Goal: Task Accomplishment & Management: Complete application form

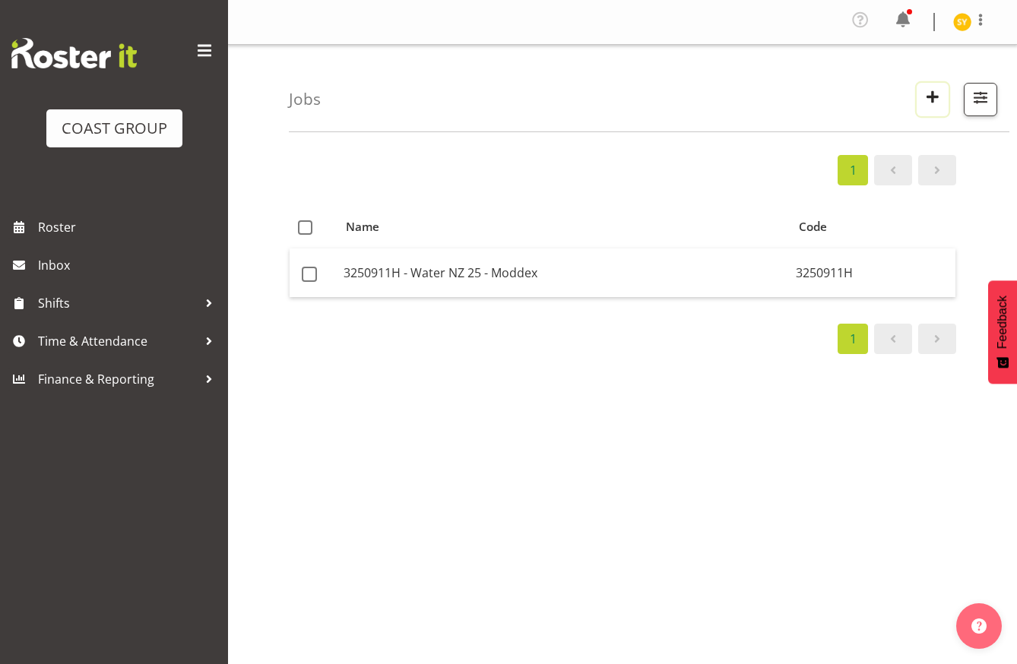
click at [917, 97] on button "button" at bounding box center [933, 99] width 32 height 33
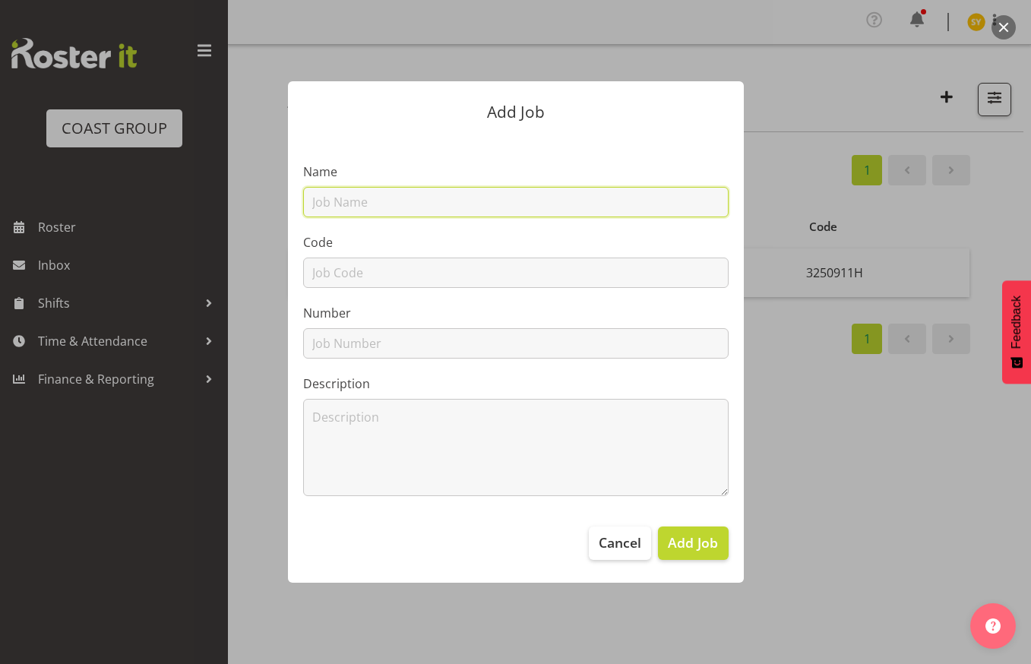
click at [420, 206] on input "text" at bounding box center [516, 202] width 426 height 30
paste input "12511150"
type input "12511150"
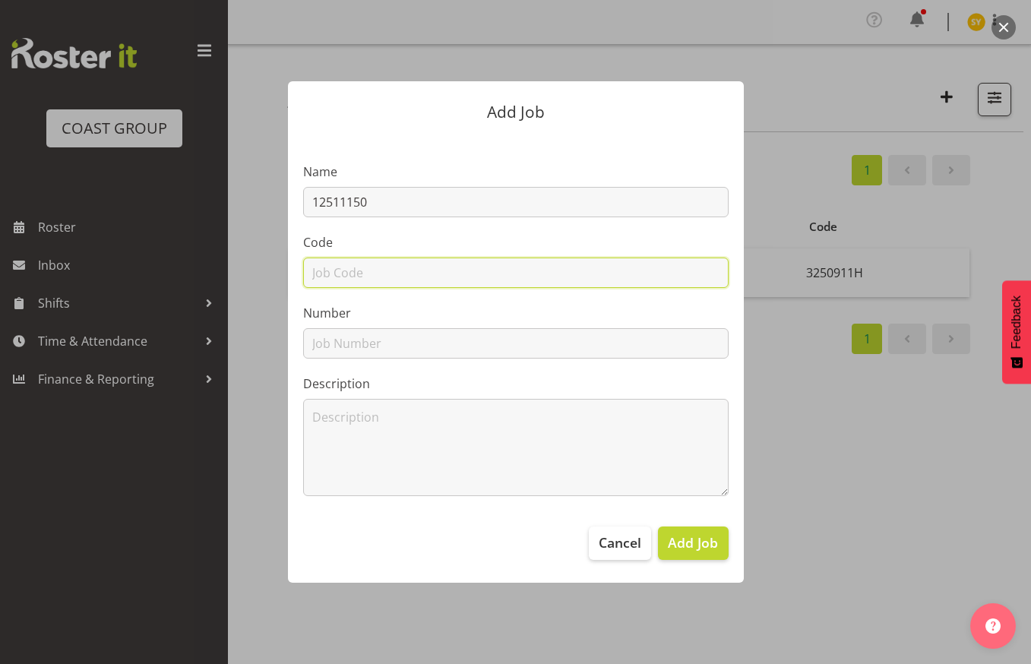
click at [330, 279] on input "text" at bounding box center [516, 273] width 426 height 30
paste input "12511150"
type input "12511150"
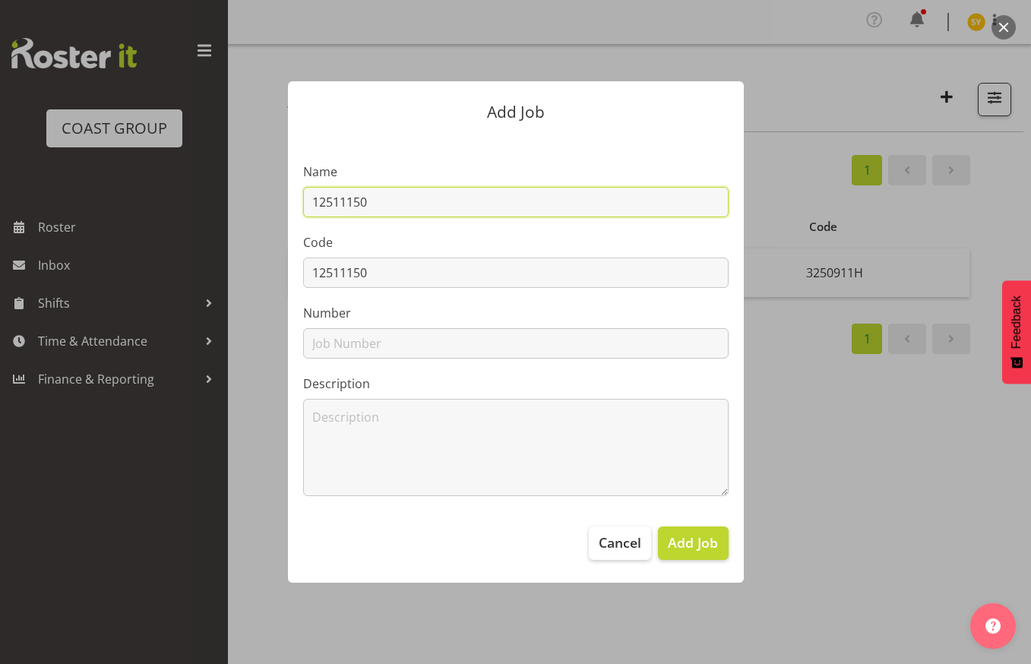
click at [433, 208] on input "12511150" at bounding box center [516, 202] width 426 height 30
paste input "NANZ Conference"
drag, startPoint x: 550, startPoint y: 208, endPoint x: 274, endPoint y: 213, distance: 276.0
click at [285, 211] on div "Add Job Name 12511150 - NANZ Conference 25 Code 12511150 Number Description Can…" at bounding box center [516, 331] width 486 height 577
type input "12511150 - NANZ Conference 25"
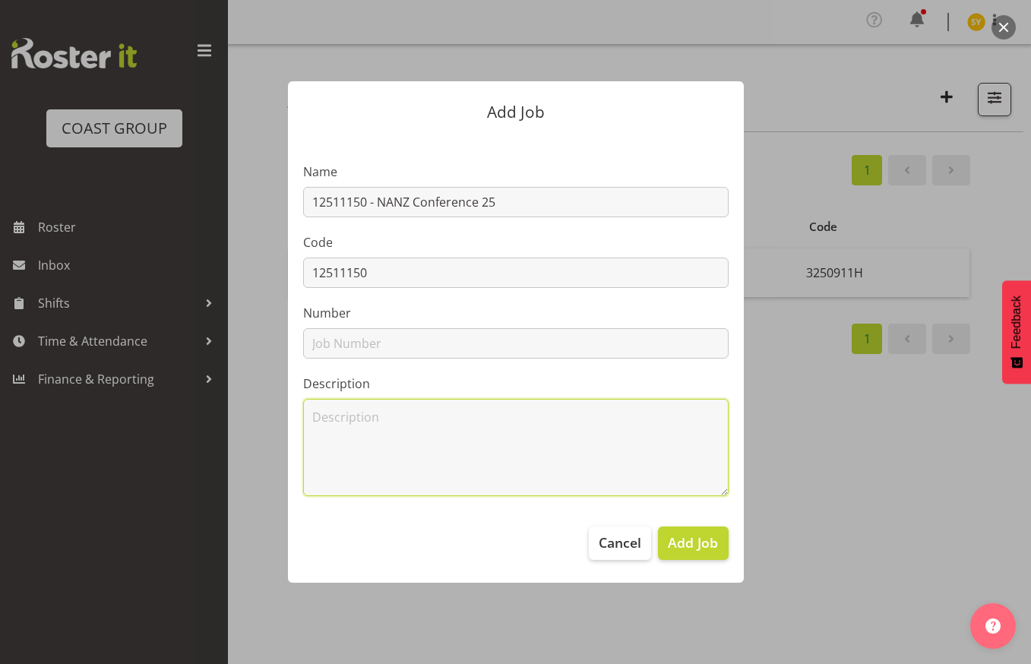
click at [597, 454] on textarea at bounding box center [516, 447] width 426 height 97
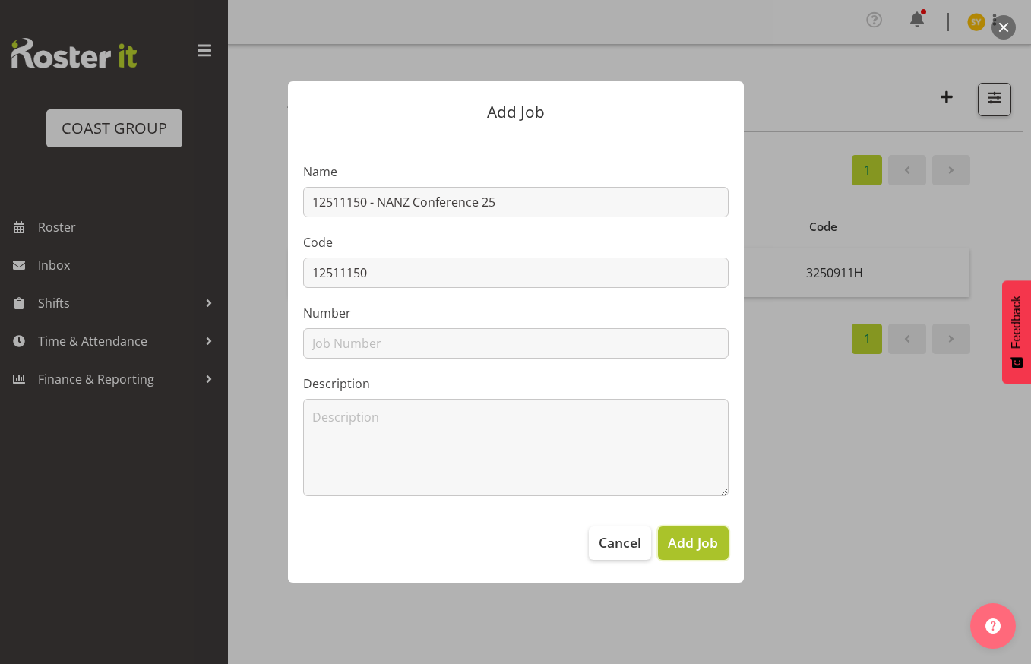
click at [695, 553] on button "Add Job" at bounding box center [693, 543] width 70 height 33
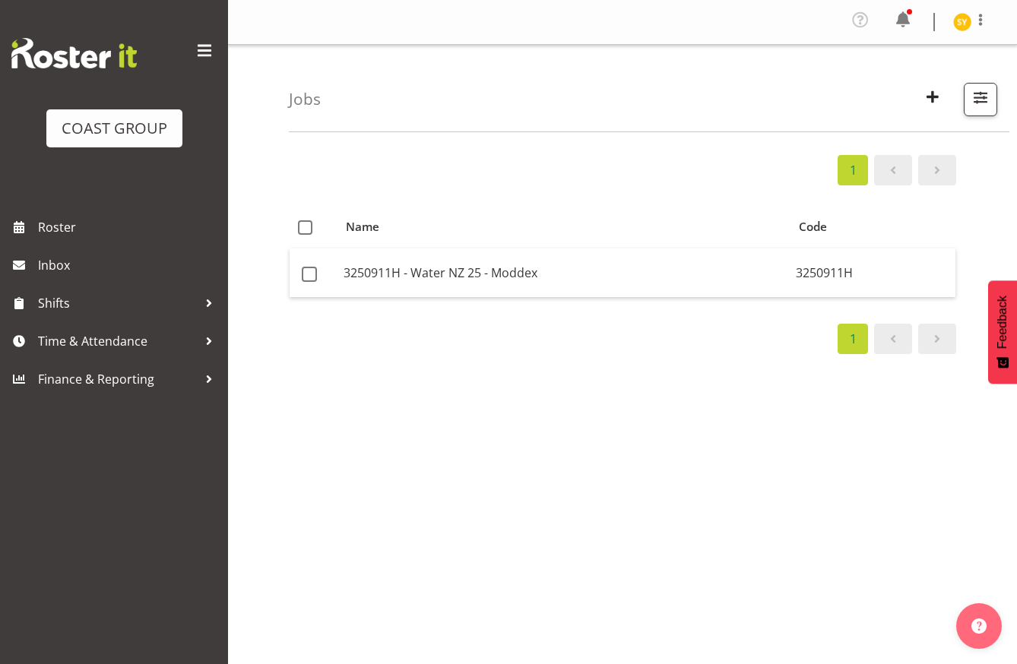
click at [721, 100] on div "Jobs Search 3250911H - Water NZ 25 - Moddex Showing active jobs Showing running…" at bounding box center [649, 88] width 721 height 87
